Goal: Task Accomplishment & Management: Complete application form

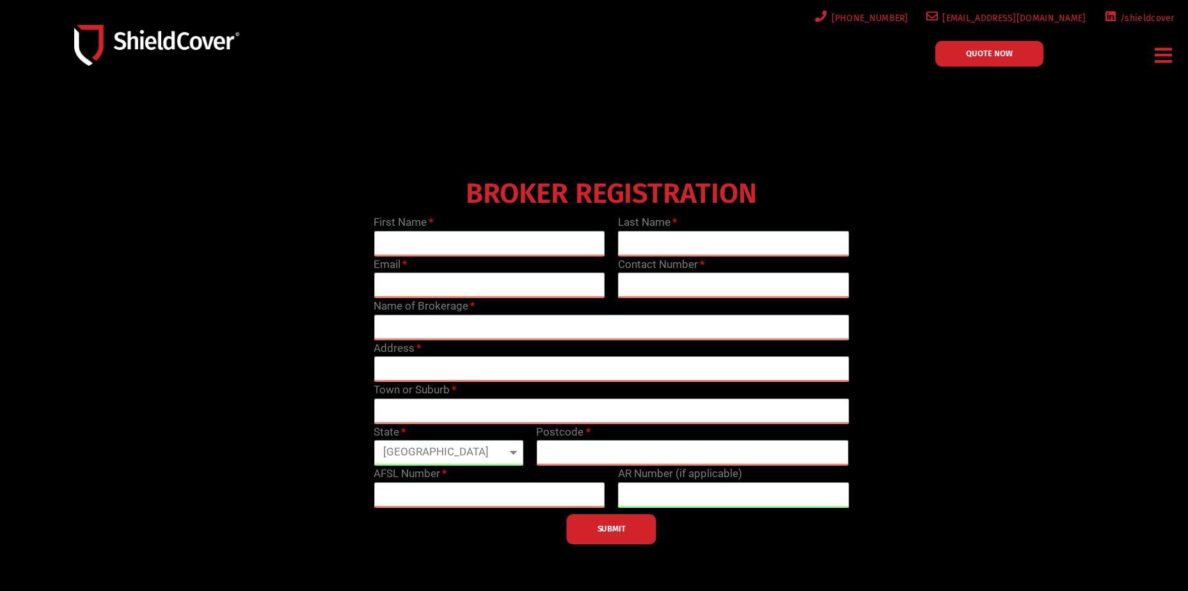
click at [1168, 53] on icon "Menu Toggle" at bounding box center [1162, 55] width 17 height 20
click at [445, 249] on input "text" at bounding box center [490, 244] width 232 height 26
type input "i"
type input "Lily"
type input "[PERSON_NAME]"
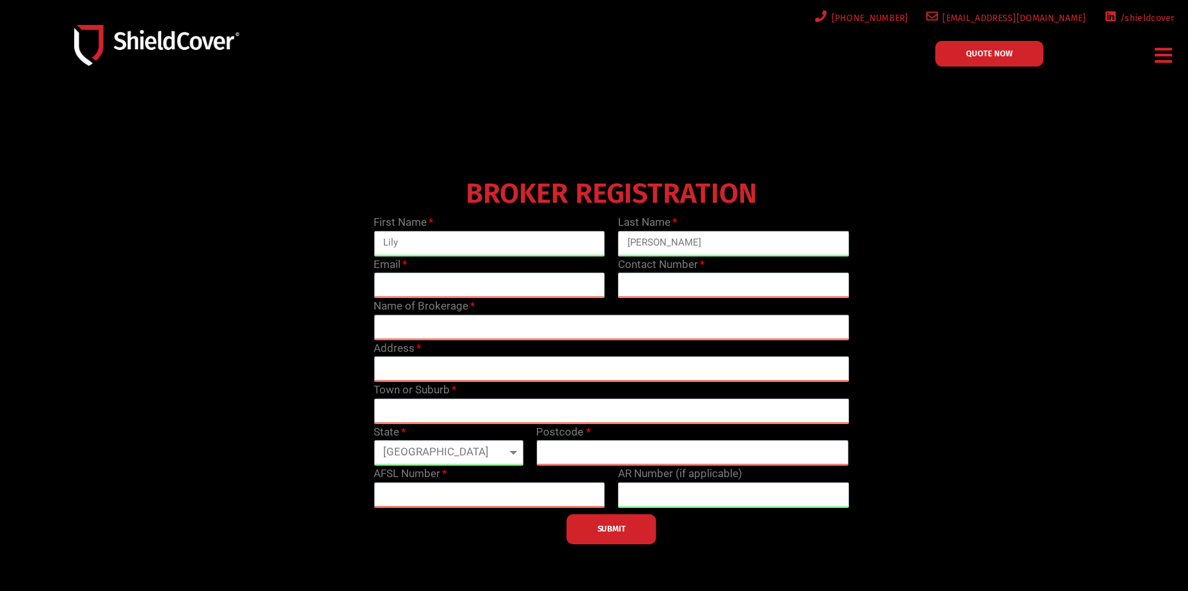
click at [906, 164] on div at bounding box center [594, 366] width 1188 height 551
drag, startPoint x: 487, startPoint y: 297, endPoint x: 488, endPoint y: 288, distance: 8.4
click at [486, 296] on input "email" at bounding box center [490, 285] width 232 height 26
type input "[EMAIL_ADDRESS][DOMAIN_NAME]"
click at [750, 292] on input "text" at bounding box center [734, 285] width 232 height 26
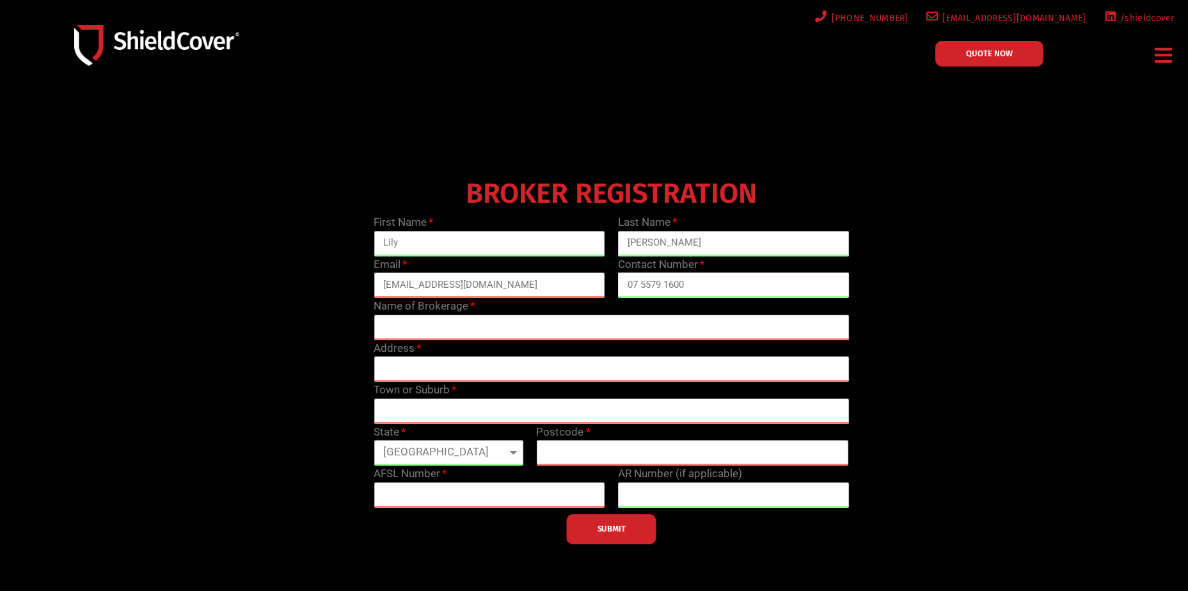
type input "07 5579 1600"
click at [984, 254] on div "BROKER REGISTRATION First Name [PERSON_NAME] Last Name [PERSON_NAME] Email [EMA…" at bounding box center [611, 358] width 976 height 371
click at [450, 333] on input "text" at bounding box center [611, 328] width 475 height 26
type input "PSC Insurance Brokers"
click at [445, 365] on input "text" at bounding box center [611, 369] width 475 height 26
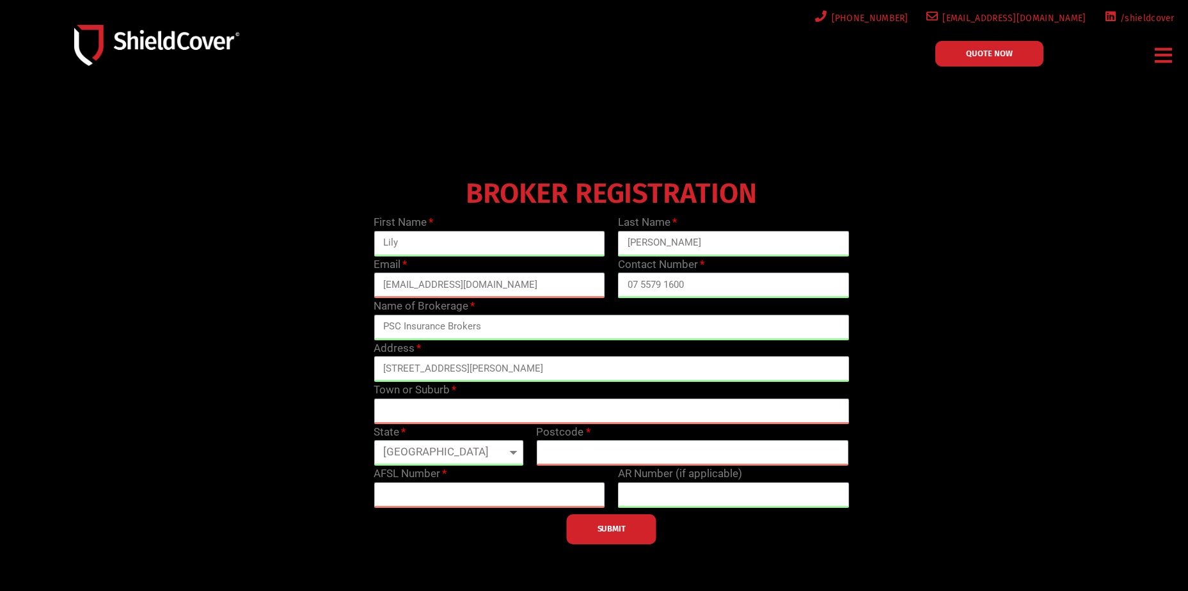
click at [567, 361] on input "[STREET_ADDRESS][PERSON_NAME]" at bounding box center [611, 369] width 475 height 26
type input "[STREET_ADDRESS][PERSON_NAME]"
click at [517, 403] on div "Town or Suburb" at bounding box center [611, 403] width 488 height 42
drag, startPoint x: 517, startPoint y: 403, endPoint x: 484, endPoint y: 405, distance: 33.3
click at [487, 403] on input "text" at bounding box center [611, 411] width 475 height 26
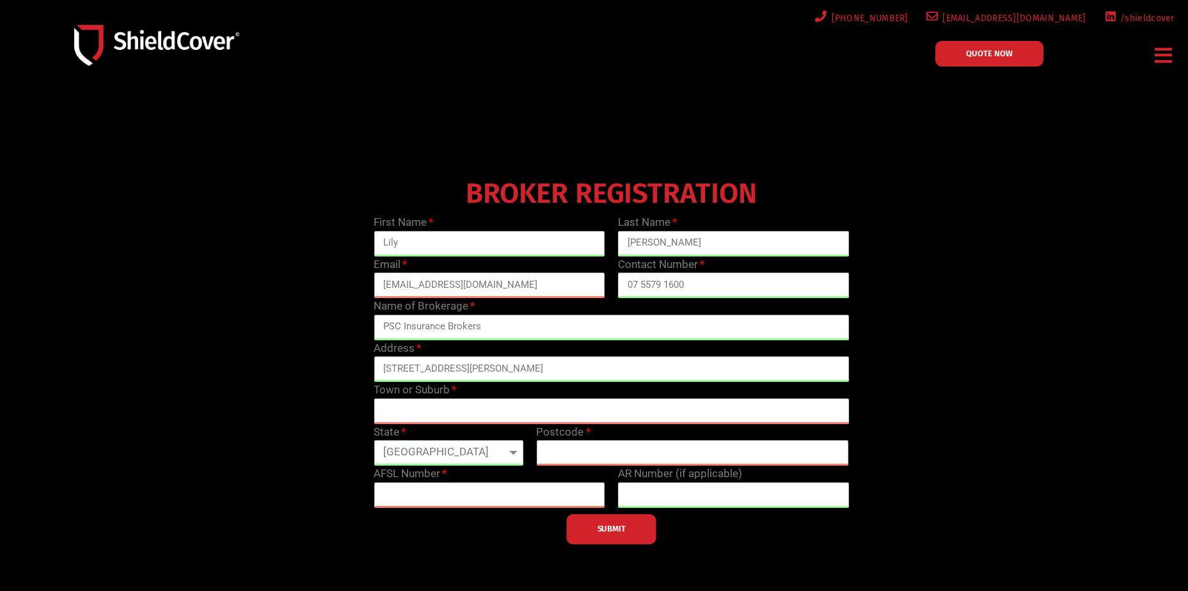
click at [459, 416] on input "text" at bounding box center [611, 411] width 475 height 26
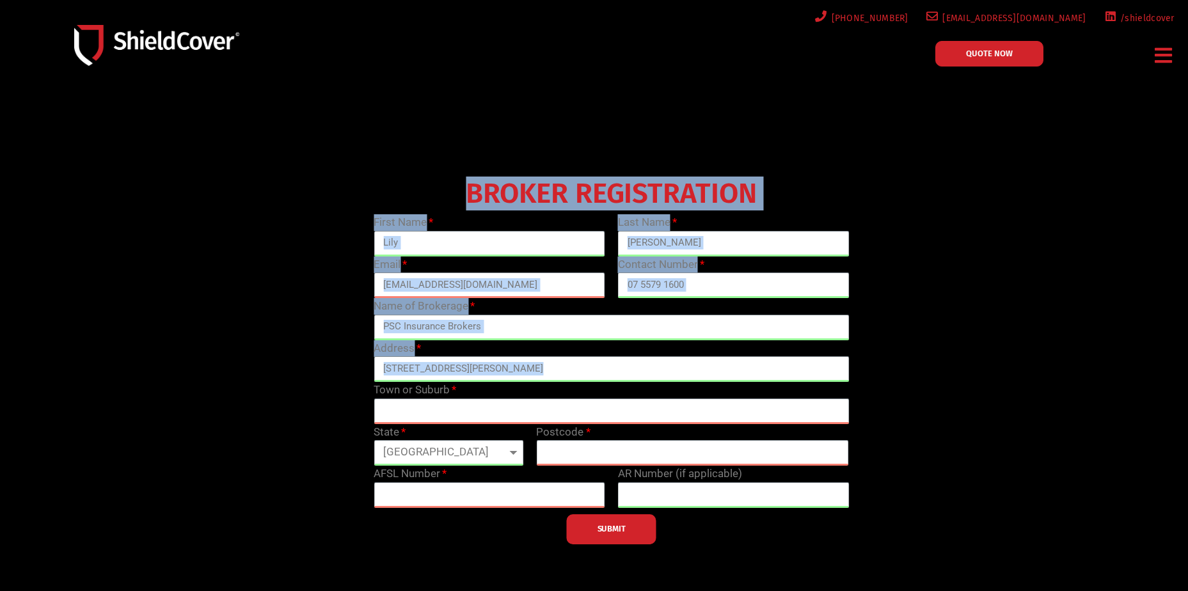
click at [83, 413] on section "BROKER REGISTRATION First Name [PERSON_NAME] Last Name [PERSON_NAME] Email [EMA…" at bounding box center [594, 366] width 1188 height 551
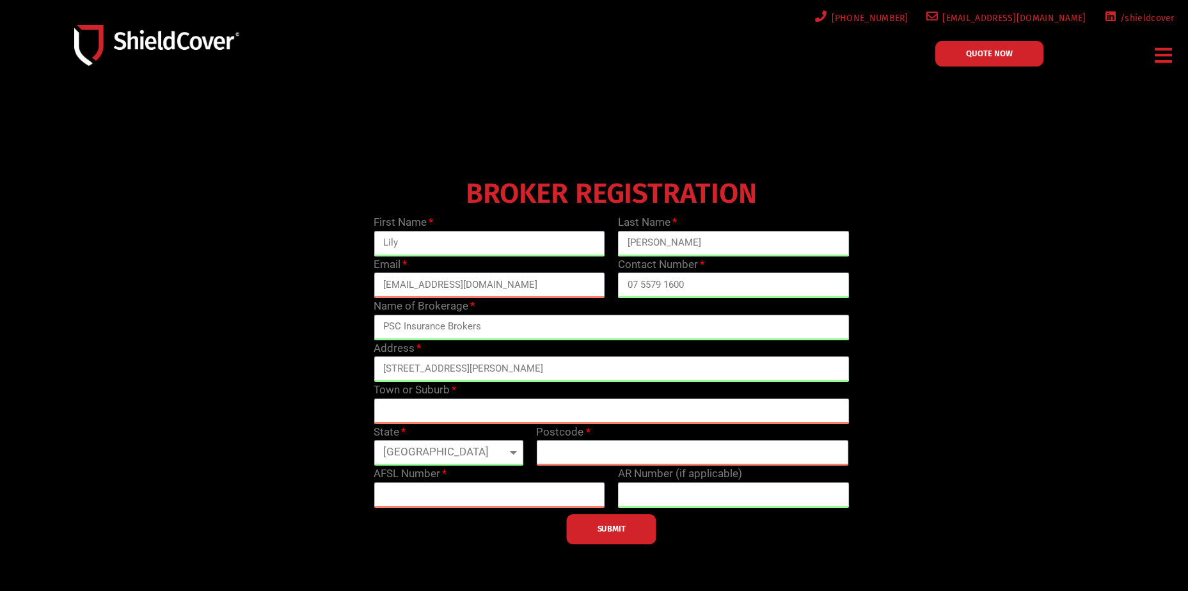
click at [517, 386] on div "Town or Suburb" at bounding box center [611, 403] width 488 height 42
click at [434, 422] on input "text" at bounding box center [611, 411] width 475 height 26
type input "b"
type input "BUNDALL"
click at [489, 368] on input "[STREET_ADDRESS][PERSON_NAME]" at bounding box center [611, 369] width 475 height 26
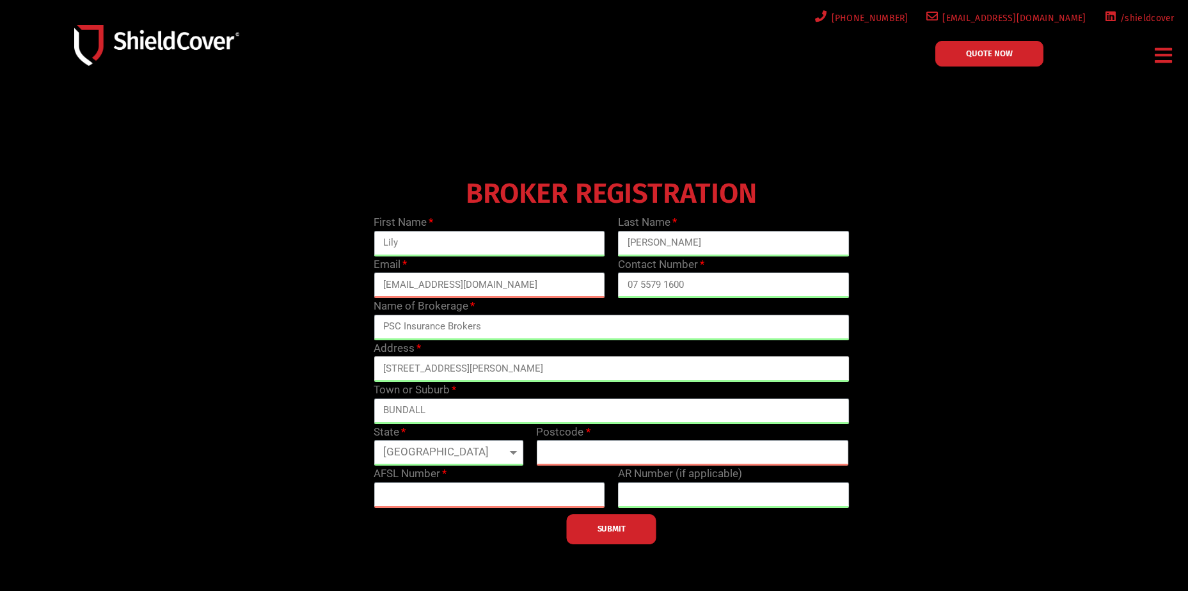
click at [489, 368] on input "[STREET_ADDRESS][PERSON_NAME]" at bounding box center [611, 369] width 475 height 26
drag, startPoint x: 482, startPoint y: 368, endPoint x: 656, endPoint y: 359, distance: 174.8
click at [661, 356] on input "[STREET_ADDRESS][PERSON_NAME]" at bounding box center [611, 369] width 475 height 26
type input "[STREET_ADDRESS][PERSON_NAME]"
click at [450, 448] on select "[GEOGRAPHIC_DATA] [GEOGRAPHIC_DATA] [GEOGRAPHIC_DATA] [GEOGRAPHIC_DATA] [GEOGRA…" at bounding box center [449, 453] width 150 height 26
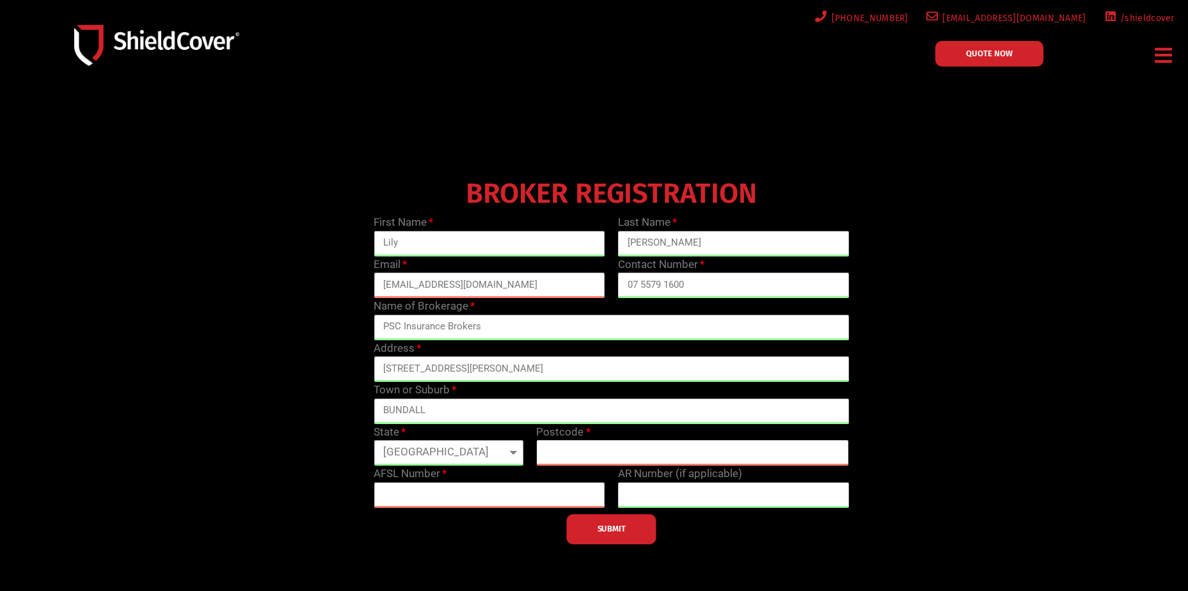
click at [594, 446] on input "text" at bounding box center [692, 453] width 313 height 26
type input "4217"
click at [360, 489] on div "BROKER REGISTRATION First Name [PERSON_NAME] Last Name [PERSON_NAME] Email [EMA…" at bounding box center [611, 358] width 976 height 371
click at [397, 489] on input "text" at bounding box center [490, 495] width 232 height 26
drag, startPoint x: 471, startPoint y: 493, endPoint x: 490, endPoint y: 491, distance: 18.6
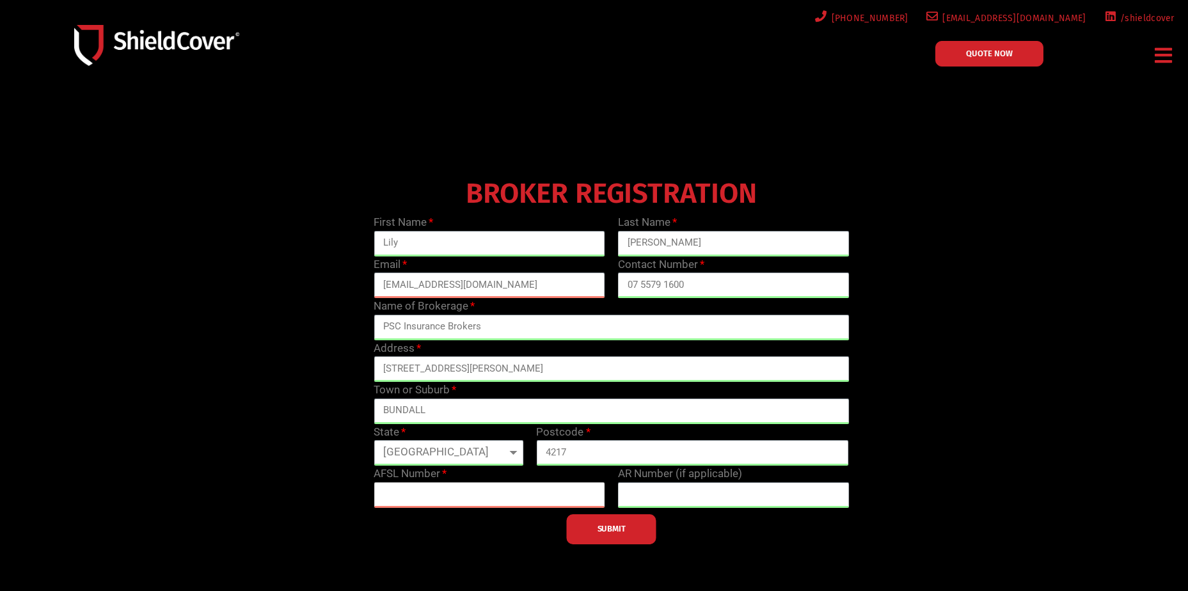
click at [471, 493] on input "text" at bounding box center [490, 495] width 232 height 26
paste input "305491"
type input "305491"
click at [707, 487] on input "text" at bounding box center [734, 495] width 232 height 26
click at [629, 533] on button "SUBMIT" at bounding box center [612, 529] width 90 height 30
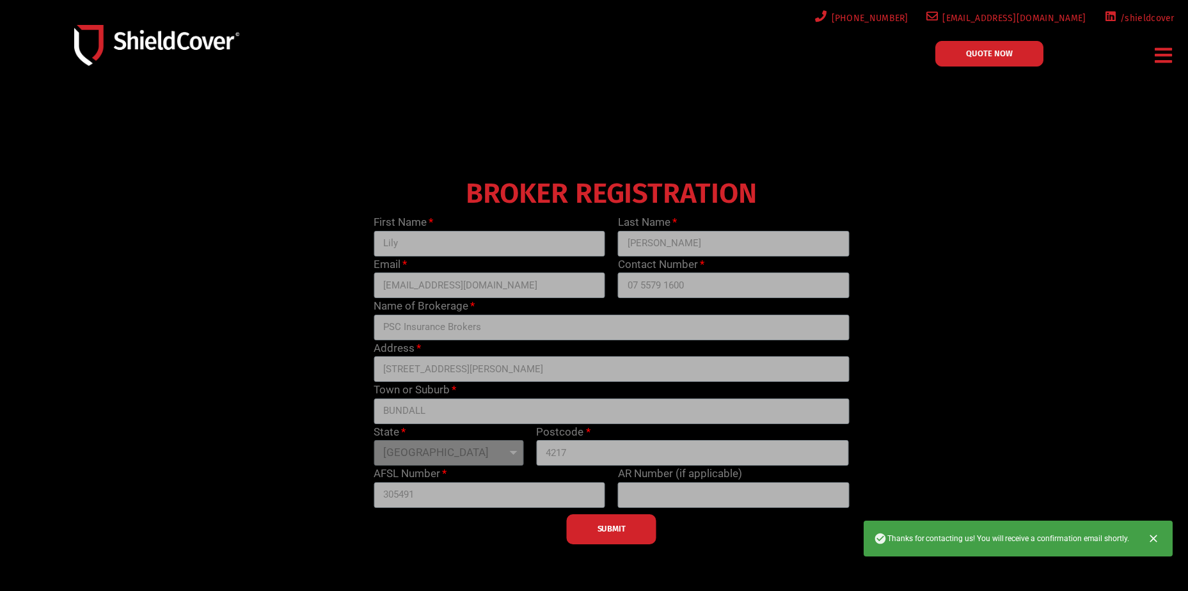
click at [1020, 249] on div "BROKER REGISTRATION First Name [PERSON_NAME] Last Name [PERSON_NAME] Email [EMA…" at bounding box center [611, 358] width 976 height 371
